Goal: Information Seeking & Learning: Find specific fact

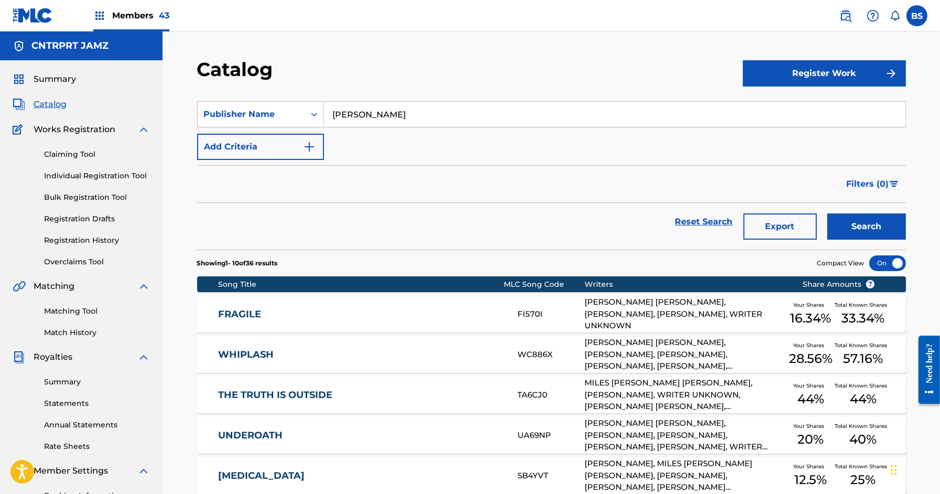
drag, startPoint x: 849, startPoint y: 12, endPoint x: 833, endPoint y: 16, distance: 16.4
click at [848, 12] on img at bounding box center [846, 15] width 13 height 13
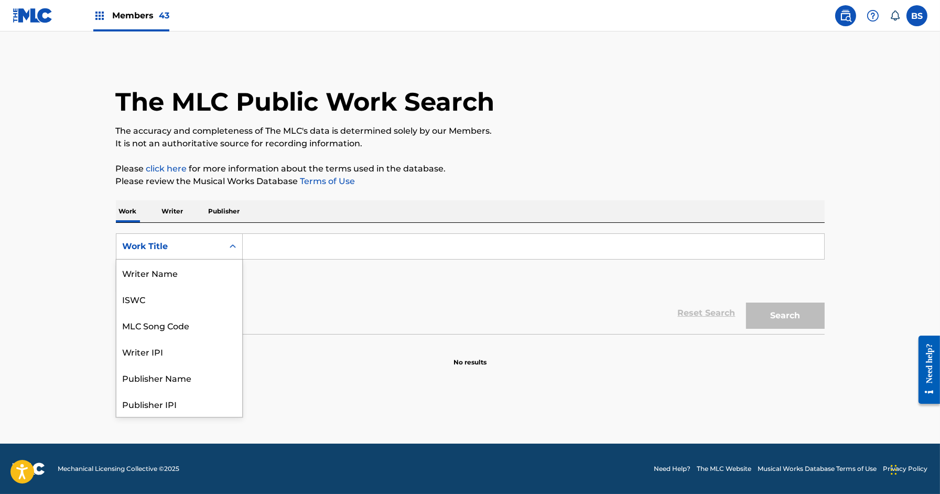
click at [215, 240] on div "Work Title" at bounding box center [170, 246] width 94 height 13
click at [192, 272] on div "MLC Song Code" at bounding box center [179, 273] width 126 height 26
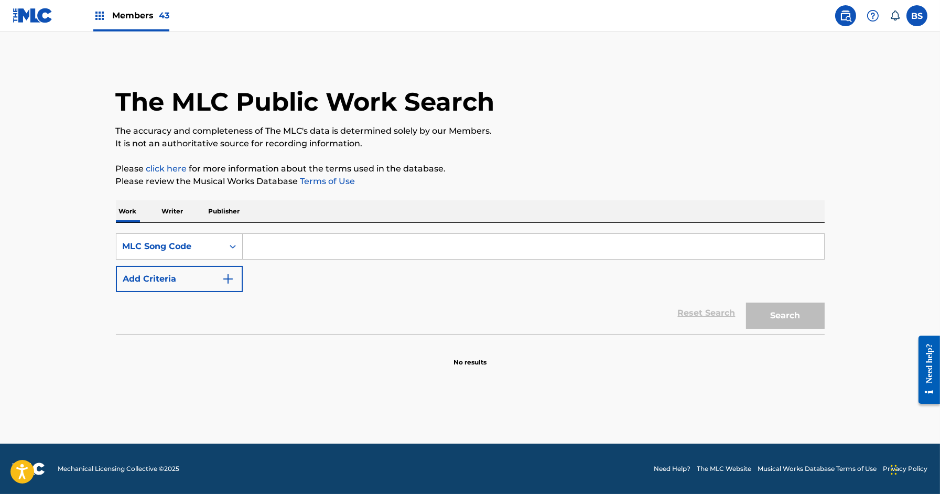
click at [253, 245] on input "Search Form" at bounding box center [534, 246] width 582 height 25
paste input "NC3ITM"
type input "NC3ITM"
drag, startPoint x: 776, startPoint y: 319, endPoint x: 735, endPoint y: 316, distance: 41.0
click at [776, 319] on button "Search" at bounding box center [785, 316] width 79 height 26
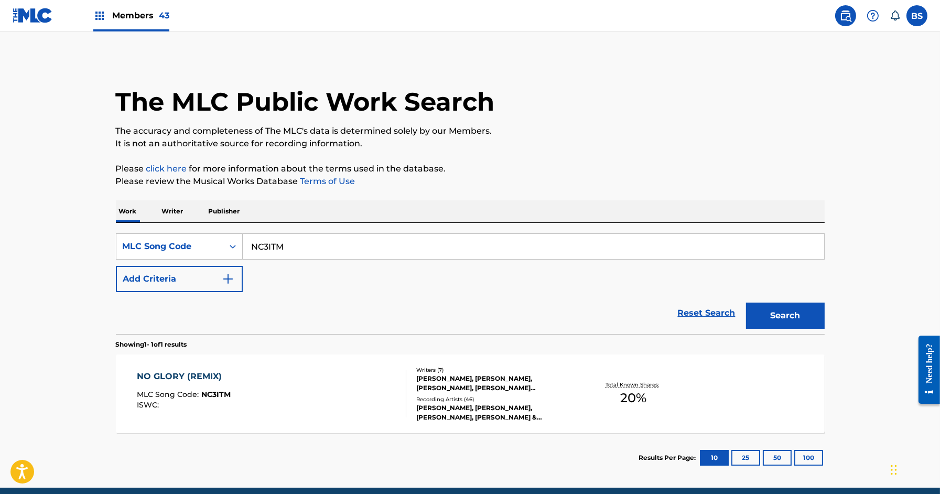
click at [372, 381] on div "NO GLORY (REMIX) MLC Song Code : NC3ITM ISWC :" at bounding box center [272, 393] width 270 height 47
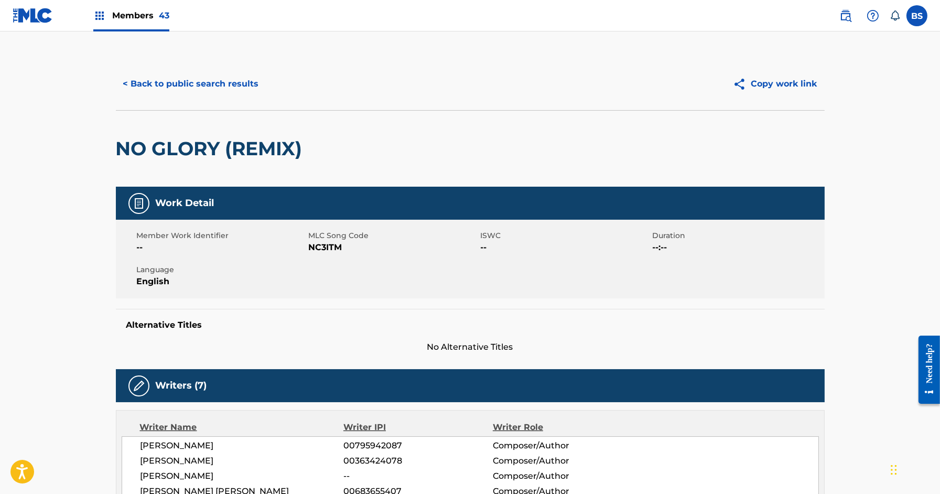
click at [169, 83] on button "< Back to public search results" at bounding box center [191, 84] width 151 height 26
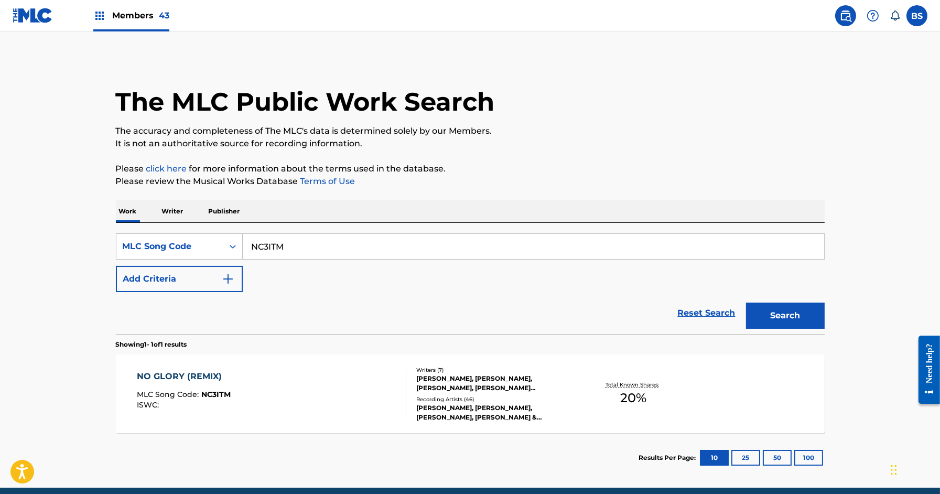
click at [280, 248] on input "NC3ITM" at bounding box center [534, 246] width 582 height 25
paste input "D3FF0"
type input "ND3FF0"
click at [784, 321] on button "Search" at bounding box center [785, 316] width 79 height 26
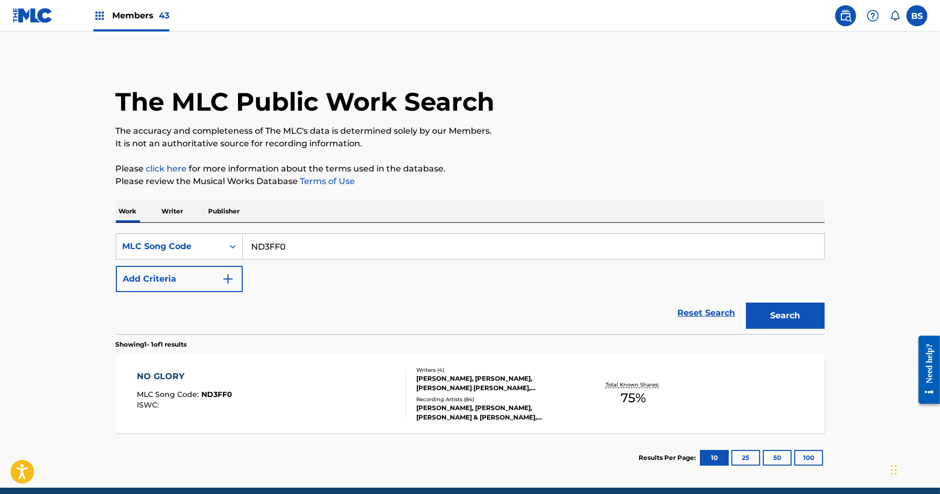
click at [345, 388] on div "NO GLORY MLC Song Code : ND3FF0 ISWC :" at bounding box center [272, 393] width 270 height 47
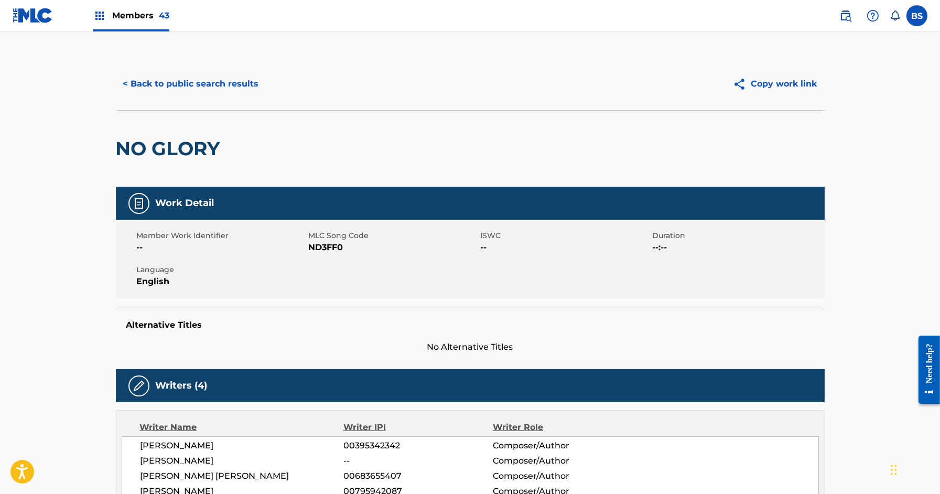
click at [174, 82] on button "< Back to public search results" at bounding box center [191, 84] width 151 height 26
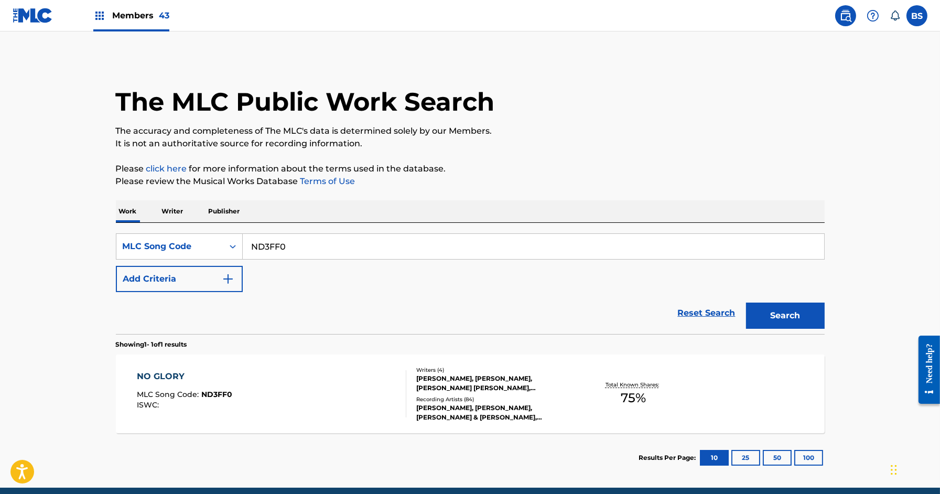
click at [323, 244] on input "ND3FF0" at bounding box center [534, 246] width 582 height 25
paste input "H4APZ"
type input "NH4APZ"
drag, startPoint x: 795, startPoint y: 316, endPoint x: 783, endPoint y: 311, distance: 13.0
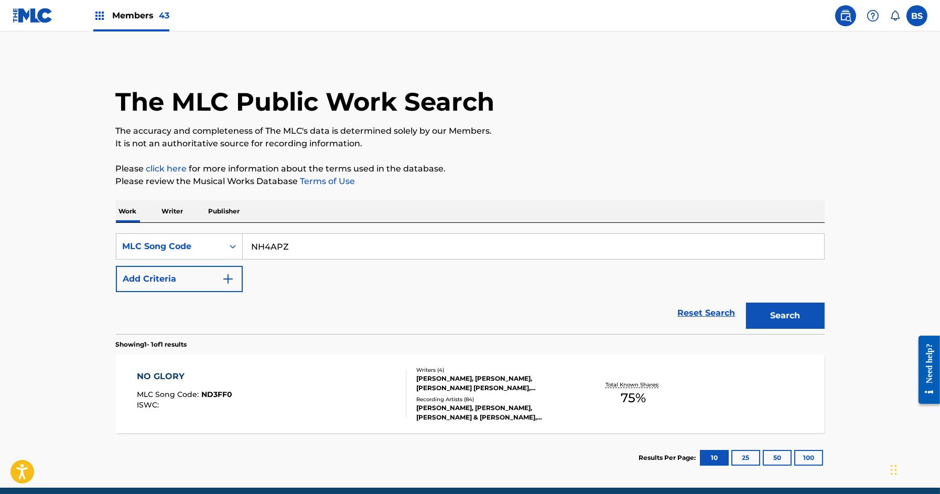
click at [796, 315] on button "Search" at bounding box center [785, 316] width 79 height 26
click at [377, 386] on div "NO GLORY ([PERSON_NAME] & TENKA REMIX) MLC Song Code : NH4APZ ISWC :" at bounding box center [272, 393] width 270 height 47
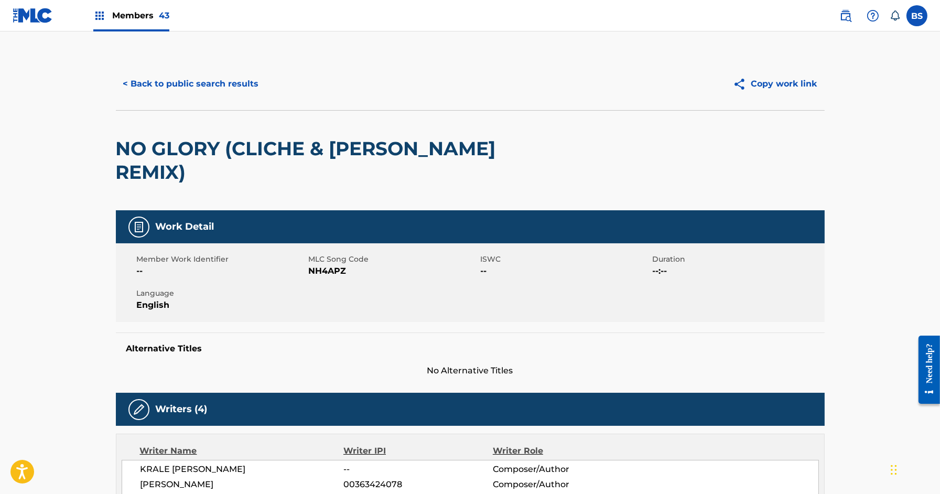
drag, startPoint x: 278, startPoint y: 205, endPoint x: 267, endPoint y: 134, distance: 72.2
click at [278, 210] on div "Work Detail" at bounding box center [470, 226] width 709 height 33
click at [222, 87] on button "< Back to public search results" at bounding box center [191, 84] width 151 height 26
